Goal: Task Accomplishment & Management: Manage account settings

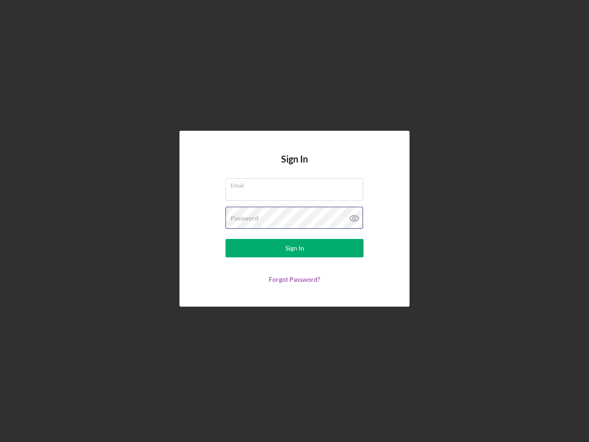
click at [294, 221] on div "Password" at bounding box center [294, 218] width 138 height 23
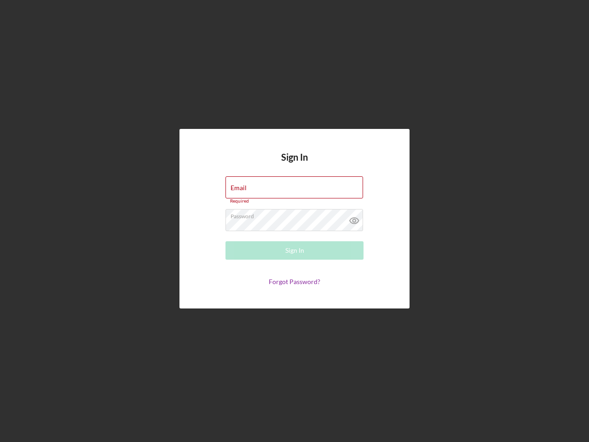
click at [354, 218] on icon at bounding box center [354, 220] width 23 height 23
